Goal: Transaction & Acquisition: Book appointment/travel/reservation

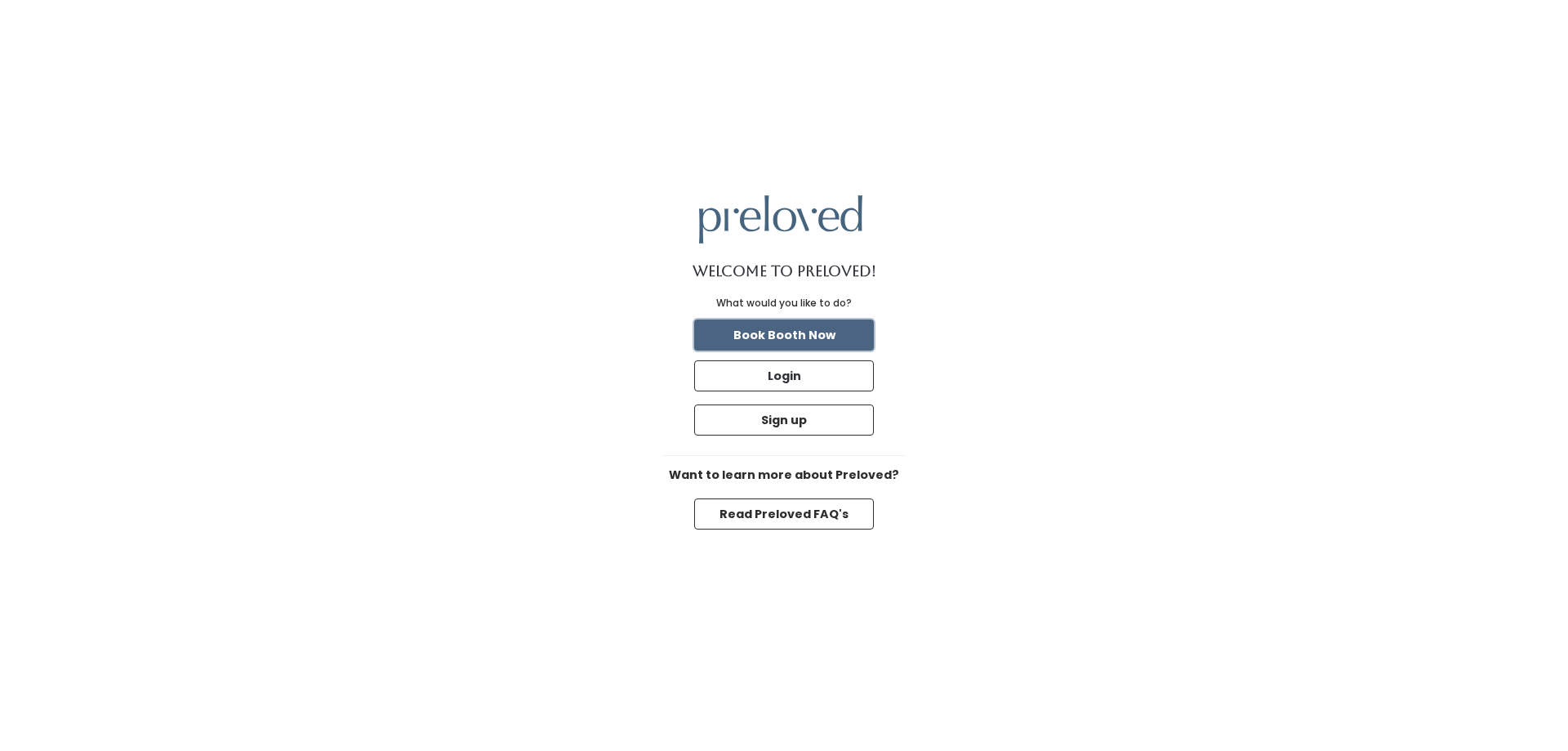
click at [826, 334] on button "Book Booth Now" at bounding box center [784, 335] width 180 height 31
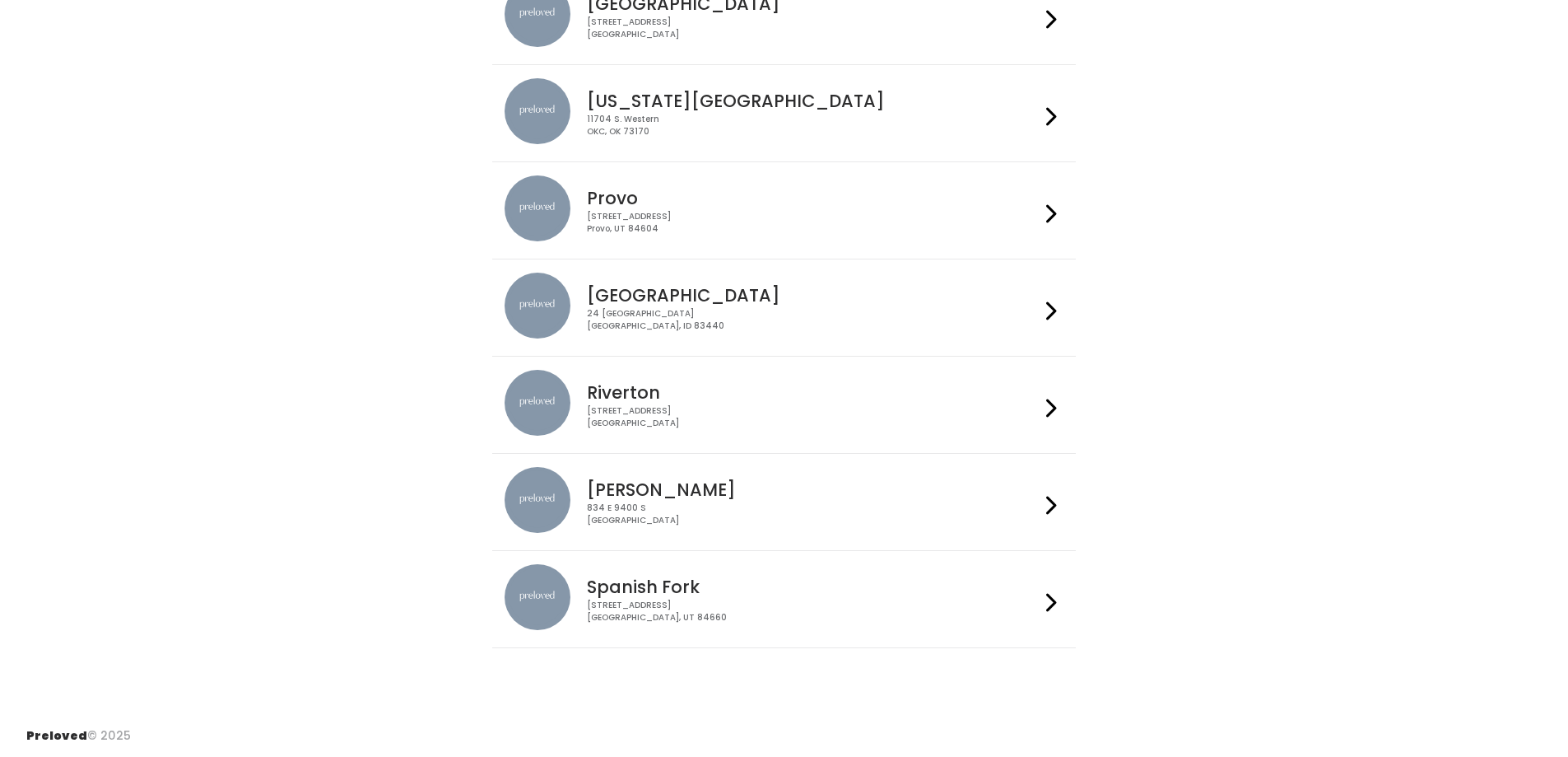
scroll to position [491, 0]
click at [828, 331] on div "24 South 1st West Rexburg, ID 83440" at bounding box center [812, 319] width 452 height 24
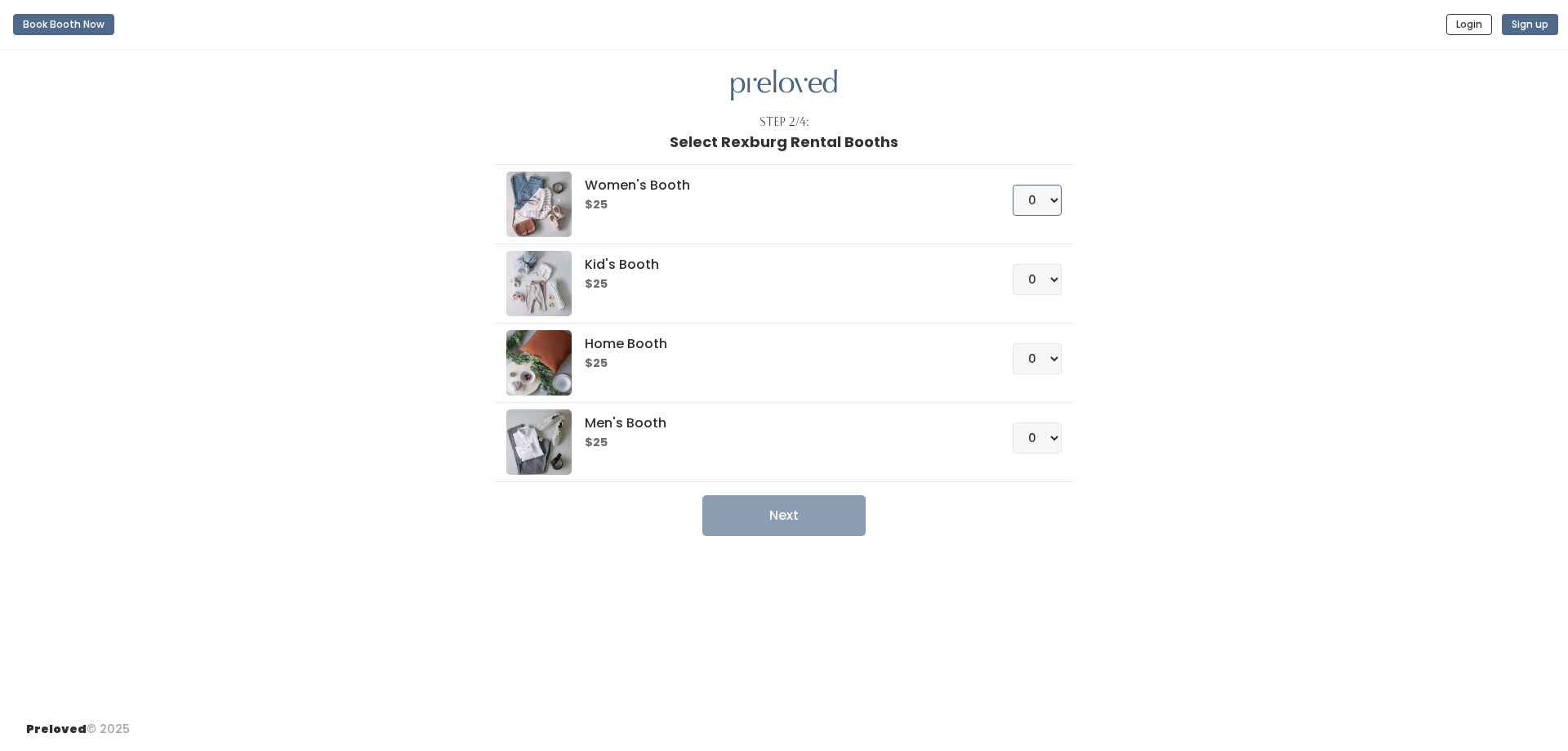
click at [1044, 203] on select "0 1 2 3 4" at bounding box center [1037, 200] width 49 height 31
select select "1"
click at [1013, 185] on select "0 1 2 3 4" at bounding box center [1037, 200] width 49 height 31
click at [807, 512] on button "Next" at bounding box center [784, 515] width 163 height 41
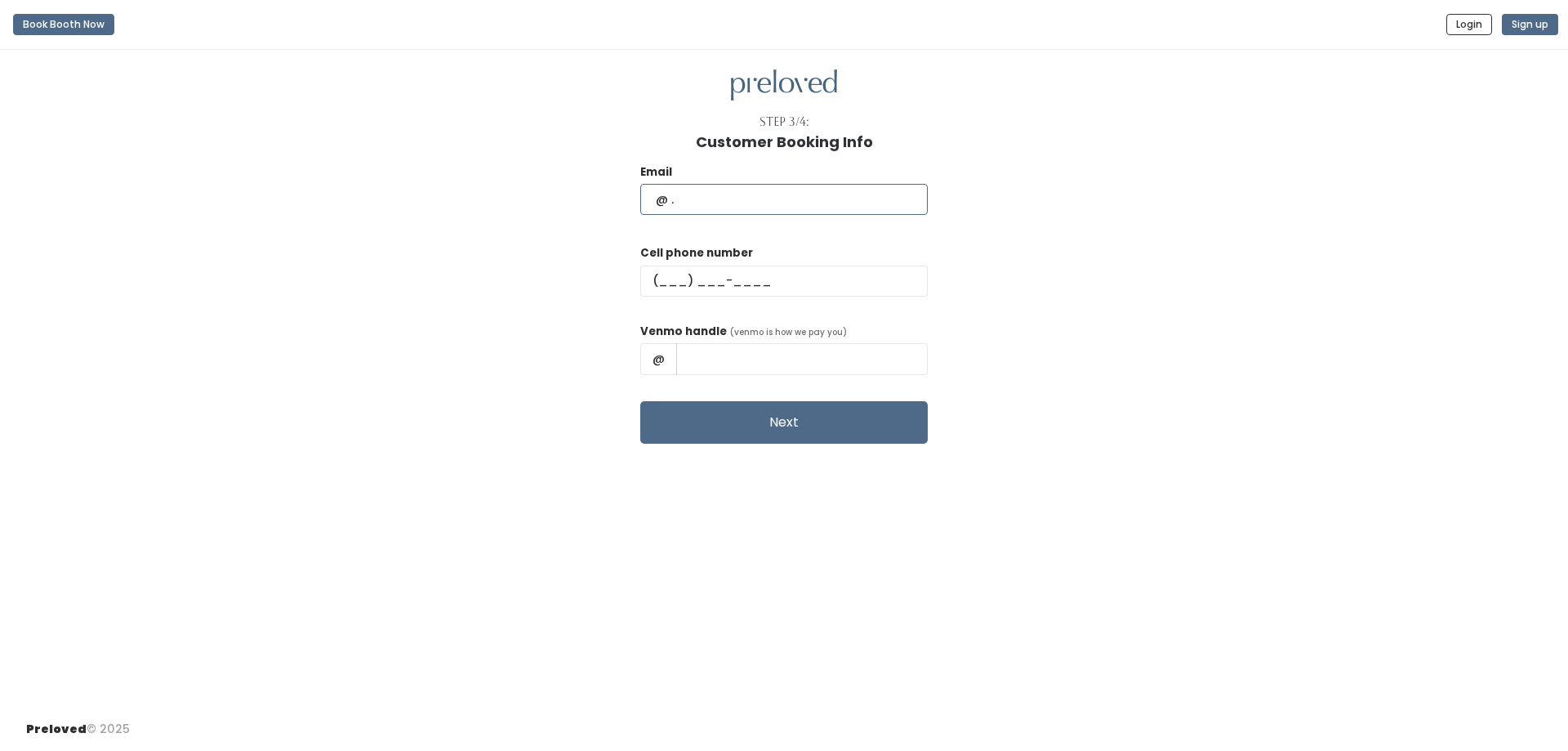
click at [798, 203] on input "text" at bounding box center [784, 199] width 288 height 31
type input "jenjenbyers@gmail.com"
click at [806, 268] on input "text" at bounding box center [784, 280] width 288 height 31
type input "(909) 993-2120"
click at [802, 363] on input "text" at bounding box center [802, 358] width 252 height 31
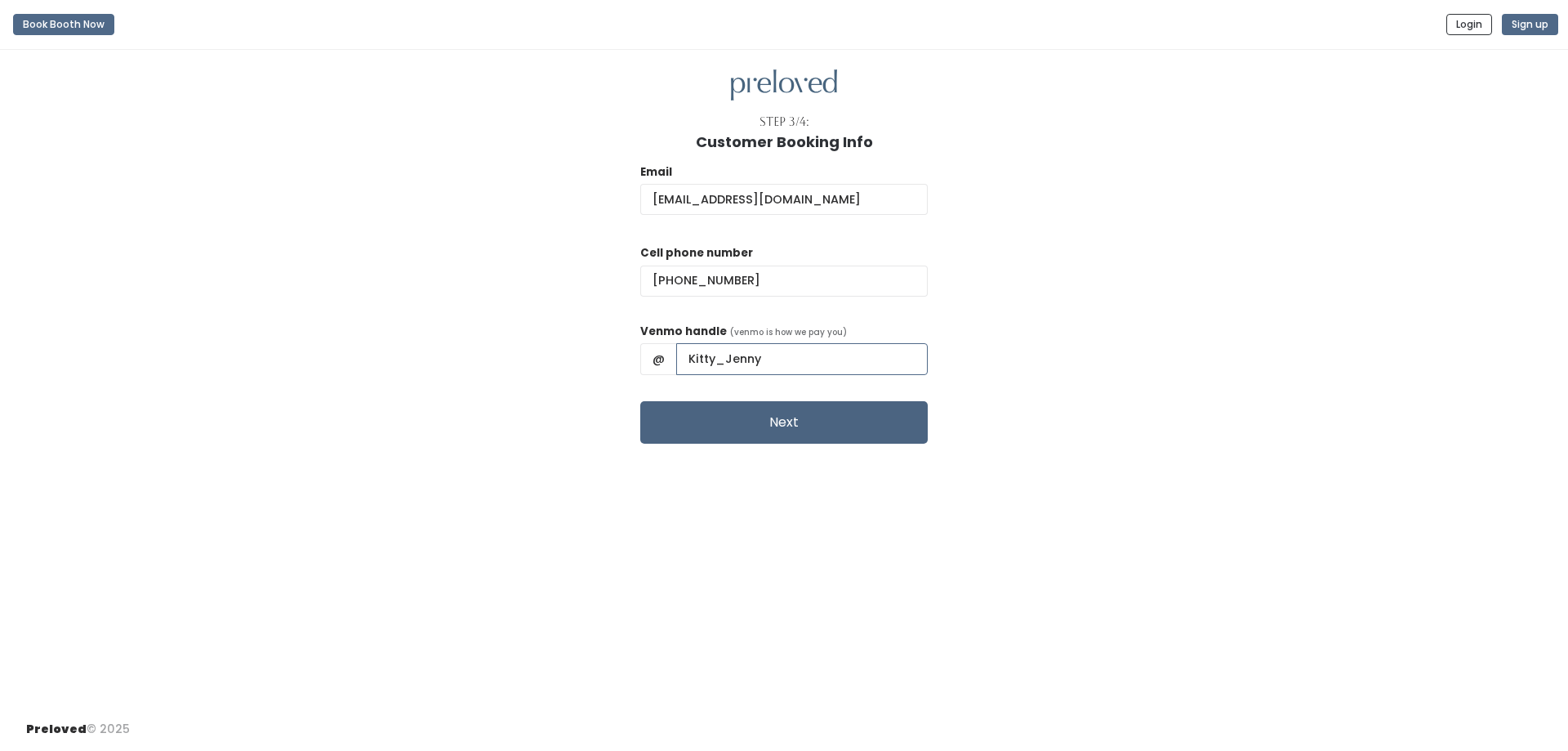
type input "Kitty_Jenny"
click at [823, 416] on button "Next" at bounding box center [784, 422] width 288 height 43
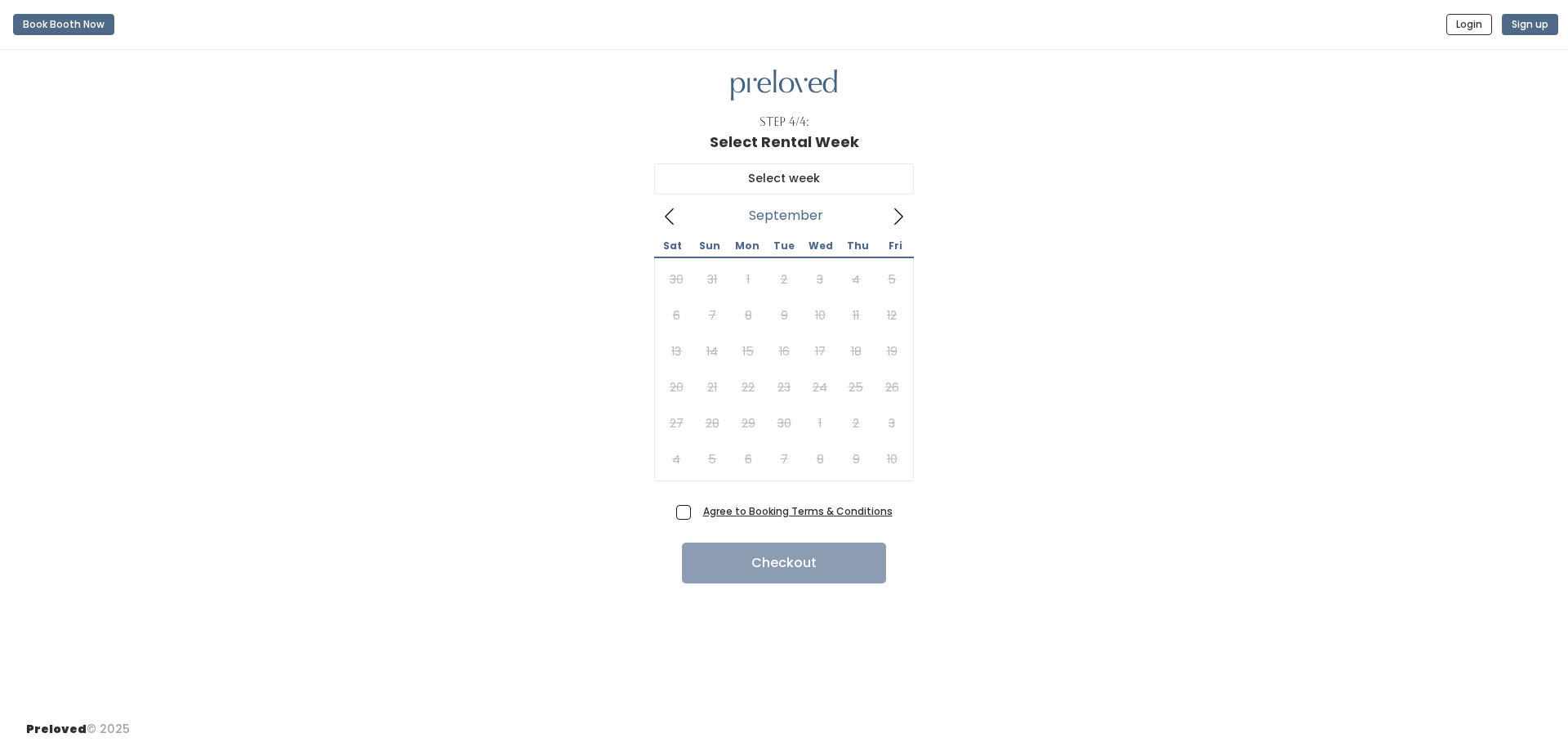
click at [906, 214] on icon at bounding box center [898, 216] width 18 height 18
type input "October 18 to October 24"
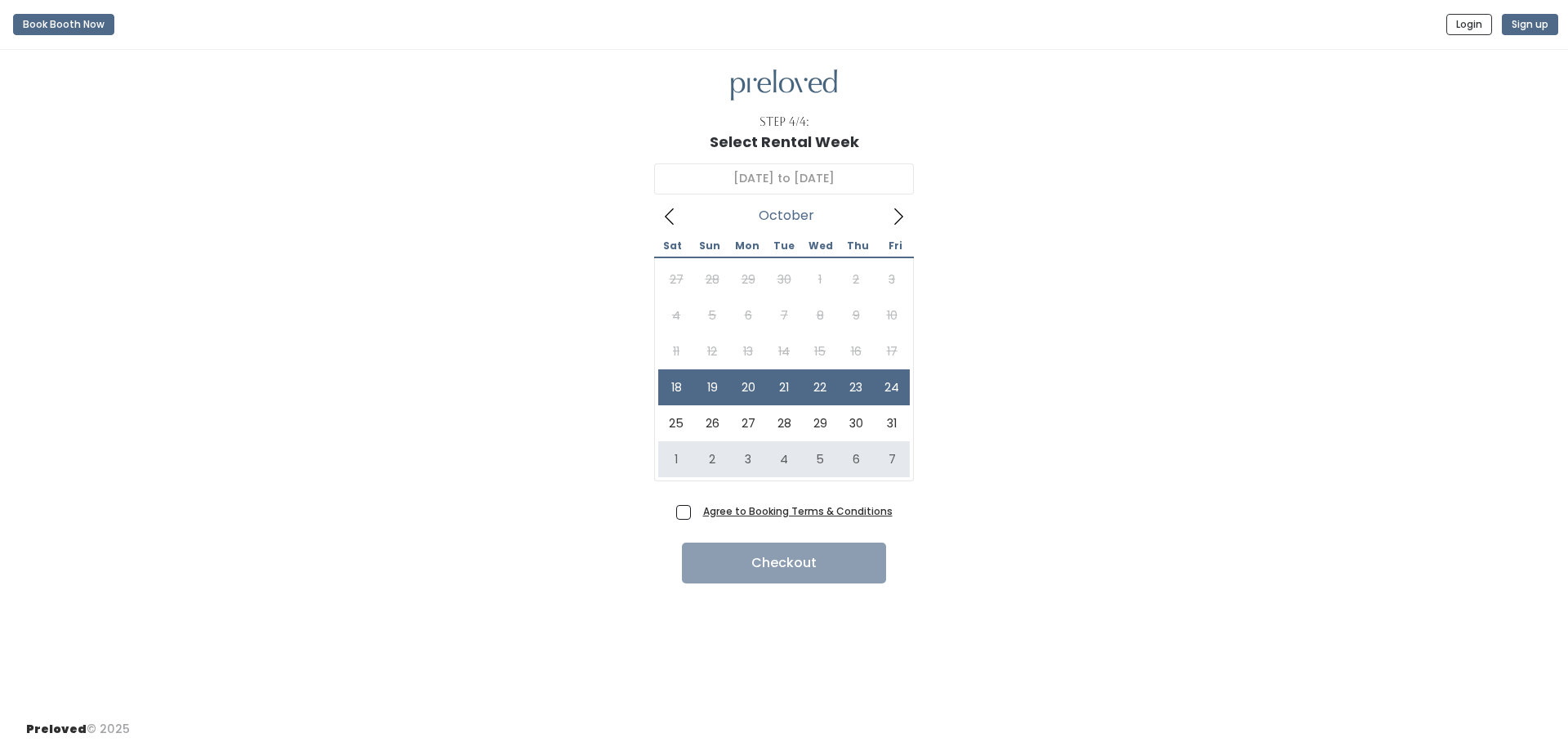
click at [697, 510] on span "Agree to Booking Terms & Conditions" at bounding box center [794, 511] width 196 height 17
click at [697, 510] on input "Agree to Booking Terms & Conditions" at bounding box center [702, 508] width 11 height 11
checkbox input "true"
click at [789, 564] on button "Checkout" at bounding box center [784, 563] width 204 height 41
